Goal: Task Accomplishment & Management: Manage account settings

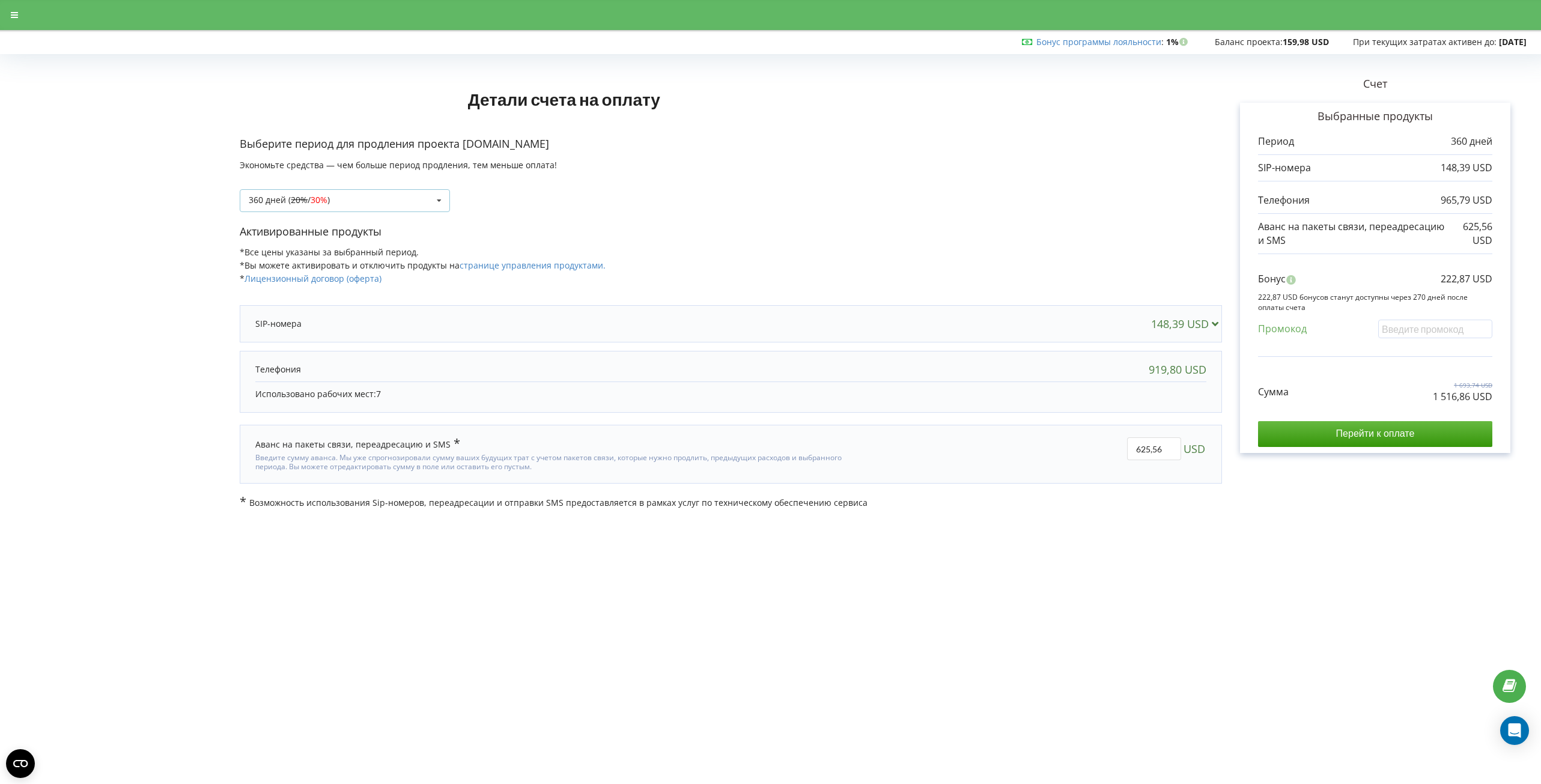
click at [394, 206] on div "360 дней ( 20% / 30% ) Пополнить баланс без периода 20% / 30% 30% / 40%" at bounding box center [344, 201] width 210 height 23
click at [686, 197] on div "360 дней ( 20% / 30% ) Пополнить баланс без периода 180 дней (10%) 20% / 30% 30…" at bounding box center [731, 191] width 982 height 41
click at [381, 201] on div "360 дней ( 20% / 30% ) Пополнить баланс без периода 20% / 30% 30% / 40%" at bounding box center [344, 201] width 210 height 23
click at [671, 190] on div "360 дней ( 20% / 30% ) Пополнить баланс без периода 180 дней (10%) 20% / 30% 30…" at bounding box center [731, 191] width 982 height 41
click at [400, 202] on div "360 дней ( 20% / 30% ) Пополнить баланс без периода 20% / 30% 30% / 40%" at bounding box center [344, 201] width 210 height 23
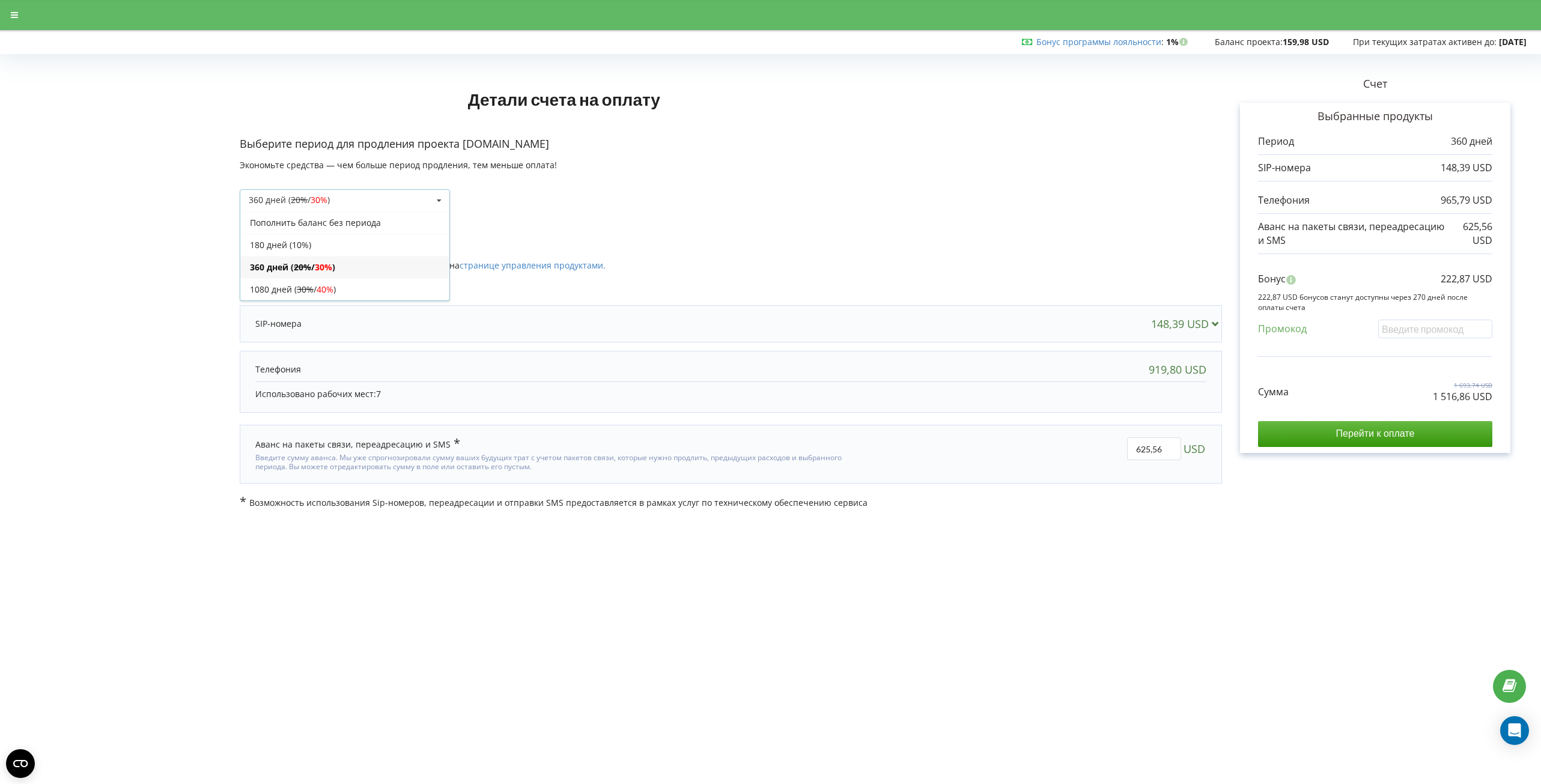
click at [104, 258] on form "Детали счета на оплату Выберите период для продления проекта b2binfo.org Эконом…" at bounding box center [770, 284] width 1515 height 451
click at [301, 195] on s "20%" at bounding box center [299, 200] width 17 height 11
click at [727, 194] on div "360 дней ( 20% / 30% ) Пополнить баланс без периода 180 дней (10%) 20% / 30% 30…" at bounding box center [731, 191] width 982 height 41
drag, startPoint x: 0, startPoint y: 0, endPoint x: 354, endPoint y: 197, distance: 405.1
click at [354, 197] on div "360 дней ( 20% / 30% ) Пополнить баланс без периода 20% / 30% 30% / 40%" at bounding box center [344, 201] width 210 height 23
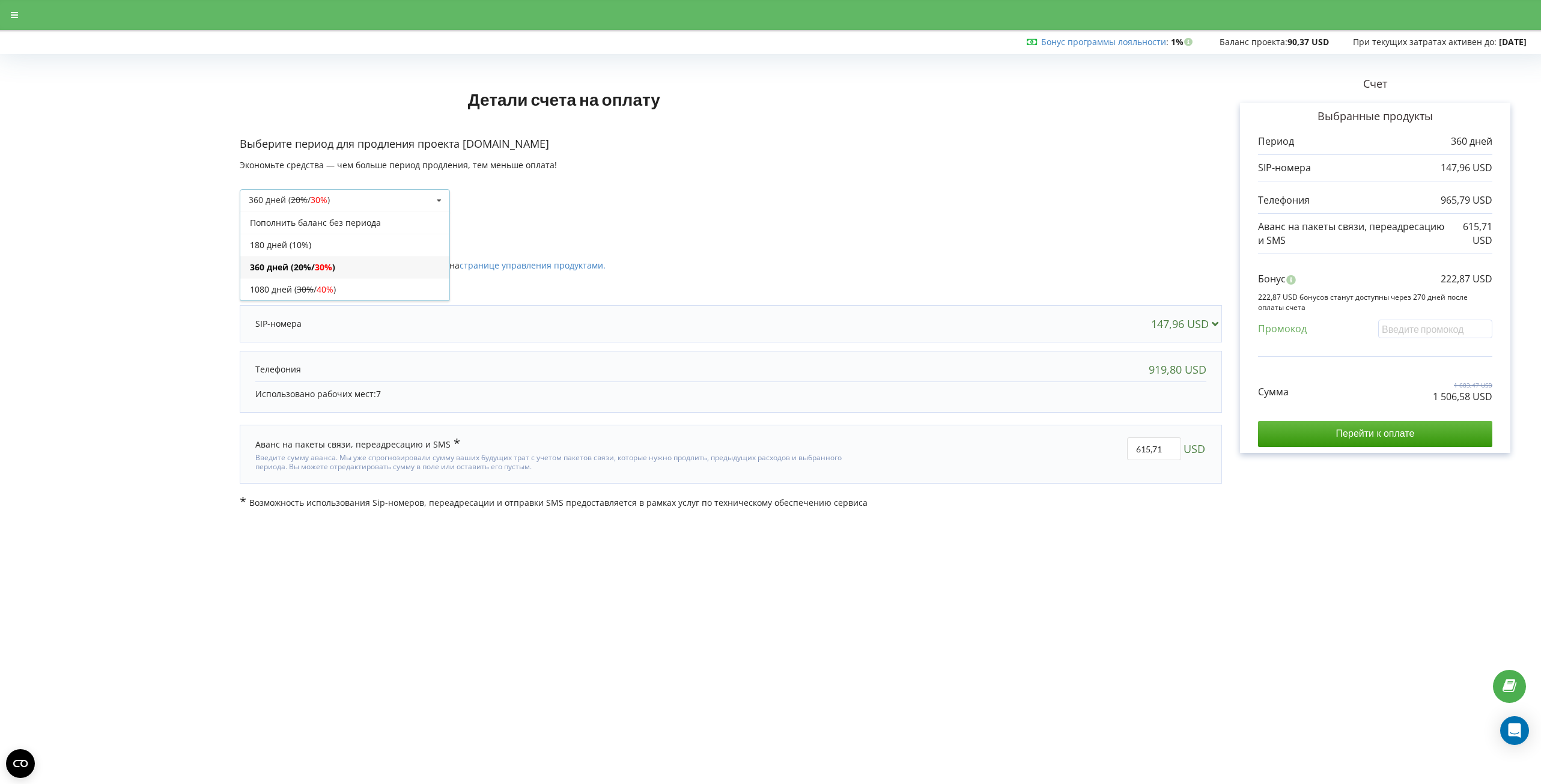
click at [167, 144] on form "Детали счета на оплату Выберите период для продления проекта b2binfo.org Эконом…" at bounding box center [770, 284] width 1515 height 451
click at [411, 199] on div "360 дней ( 20% / 30% ) Пополнить баланс без периода 20% / 30% 30% / 40%" at bounding box center [344, 201] width 210 height 23
click at [325, 290] on span "40%" at bounding box center [325, 289] width 17 height 11
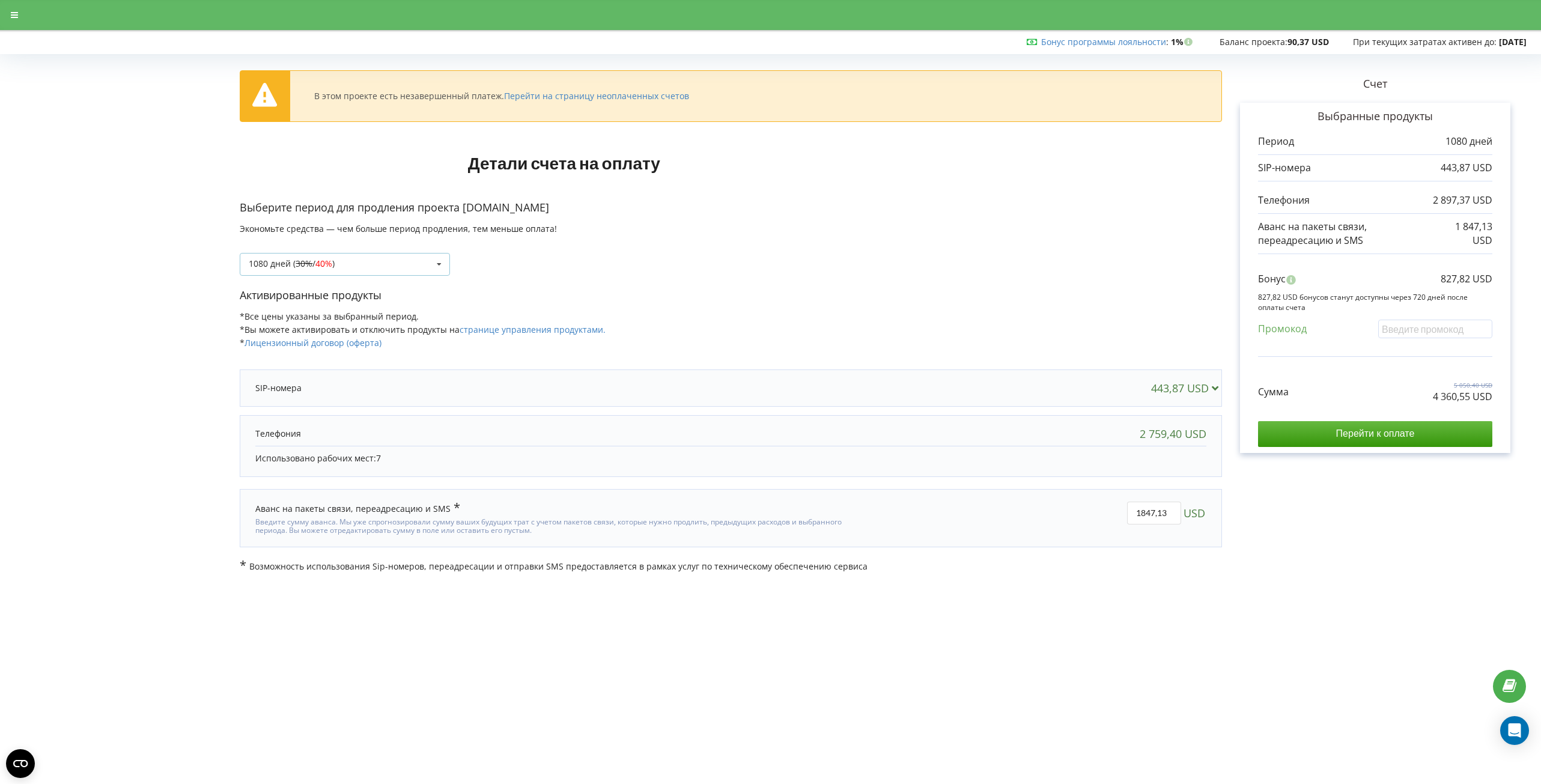
click at [364, 269] on div "1080 дней ( 30% / 40% ) Пополнить баланс без периода 20% / 30% 30% / 40%" at bounding box center [344, 264] width 210 height 23
click at [304, 304] on div "180 дней (10%)" at bounding box center [345, 308] width 209 height 22
click at [574, 96] on link "Перейти на страницу неоплаченных счетов" at bounding box center [596, 96] width 185 height 11
